Goal: Check status: Check status

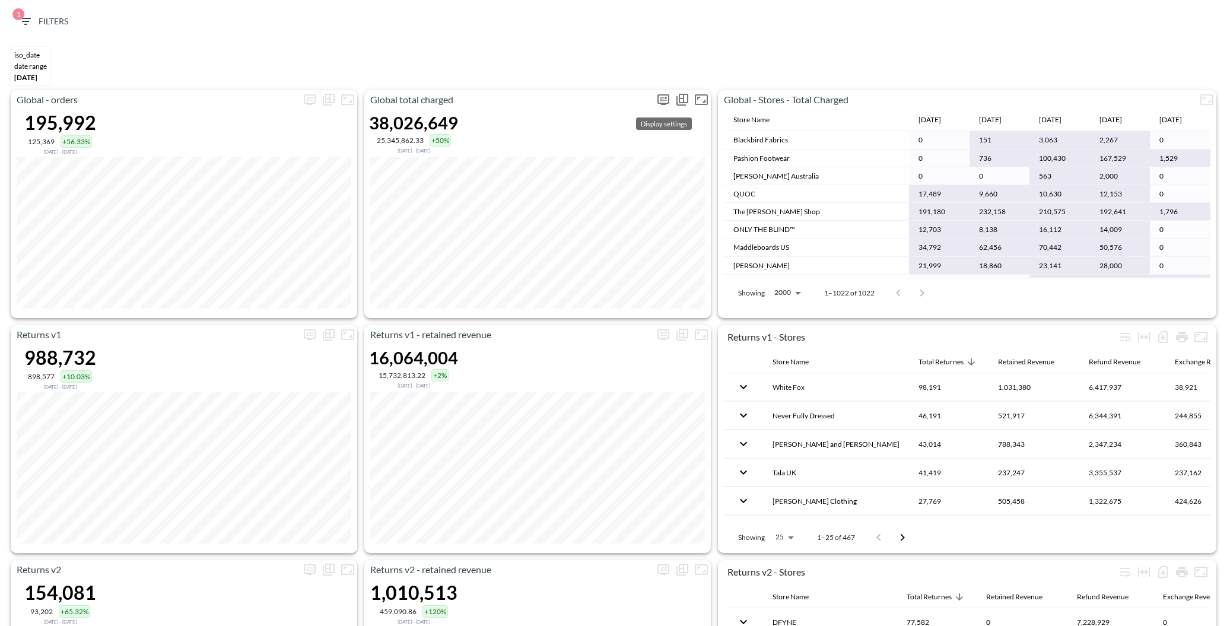
click at [666, 99] on icon "more" at bounding box center [663, 100] width 14 height 14
click at [611, 188] on body "BI.P.EYE, Interactive Analytics Dashboards 1 Filters iso_date DATE RANGE May 01…" at bounding box center [615, 313] width 1230 height 626
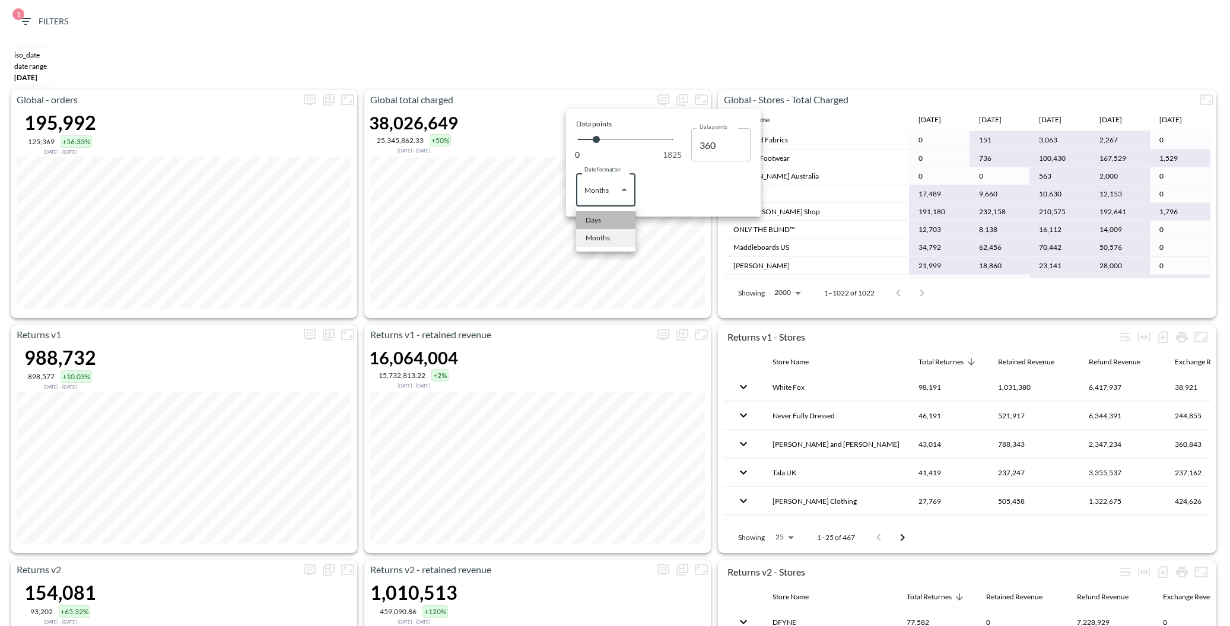
click at [609, 221] on li "Days" at bounding box center [605, 220] width 59 height 18
type input "Days"
click at [760, 58] on div at bounding box center [615, 313] width 1230 height 626
